Goal: Navigation & Orientation: Find specific page/section

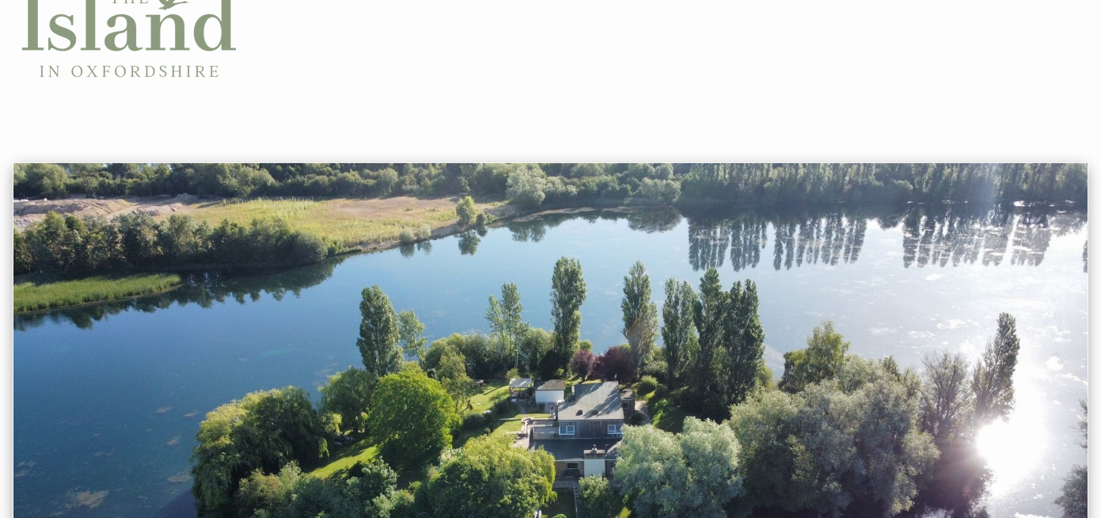
scroll to position [51, 0]
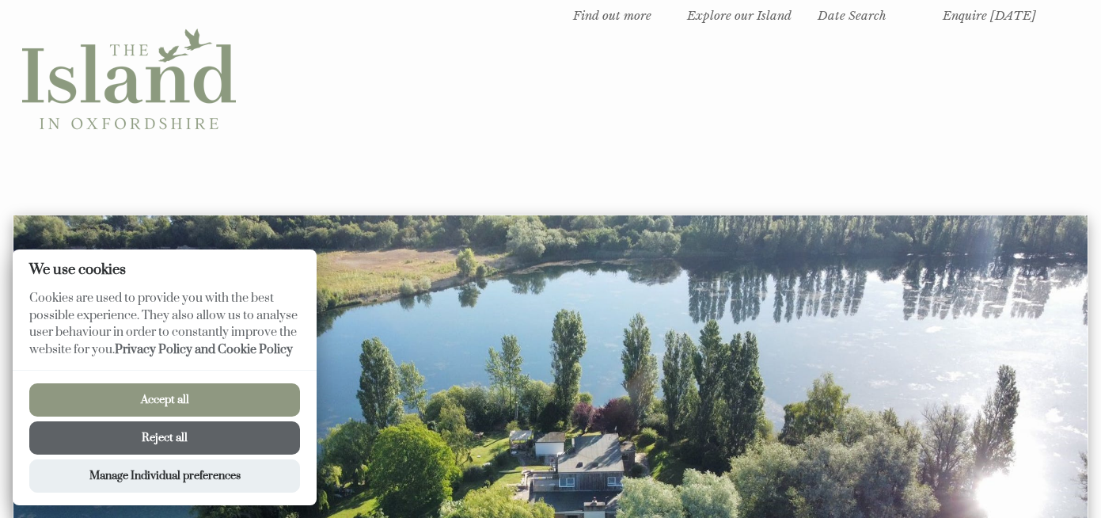
click at [195, 398] on button "Accept all" at bounding box center [164, 399] width 271 height 33
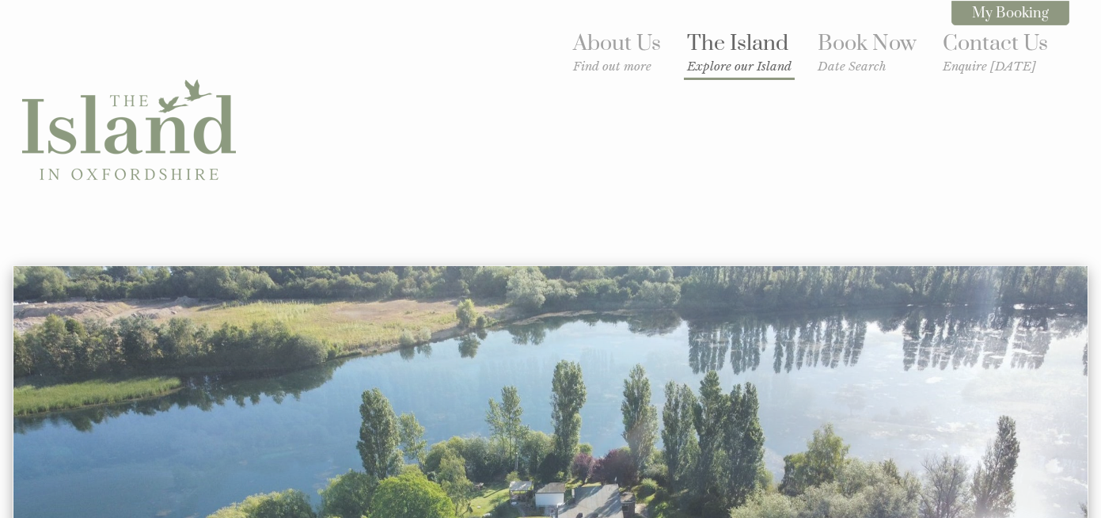
click at [739, 42] on link "The Island Explore our Island" at bounding box center [739, 52] width 105 height 44
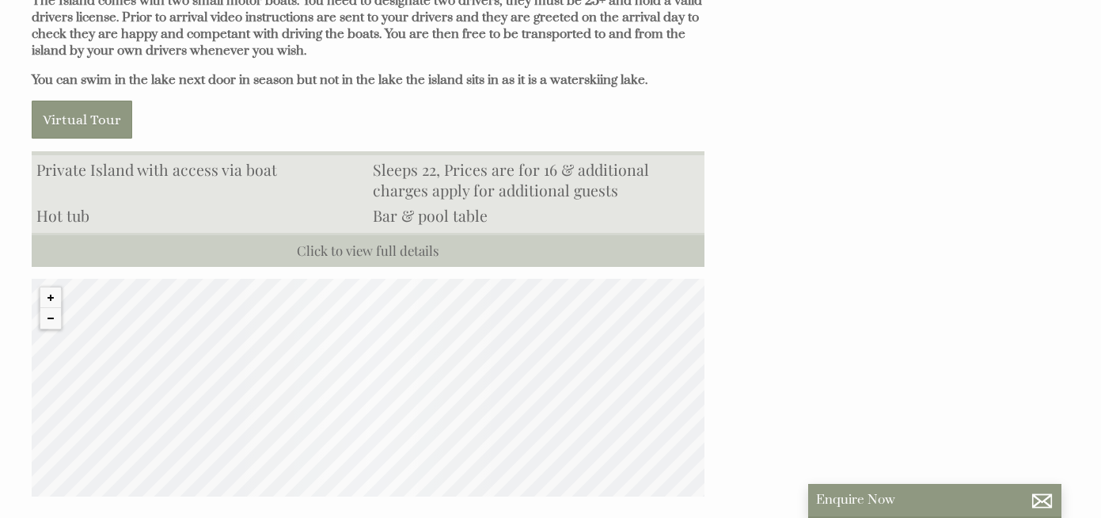
scroll to position [1408, 0]
